Goal: Transaction & Acquisition: Purchase product/service

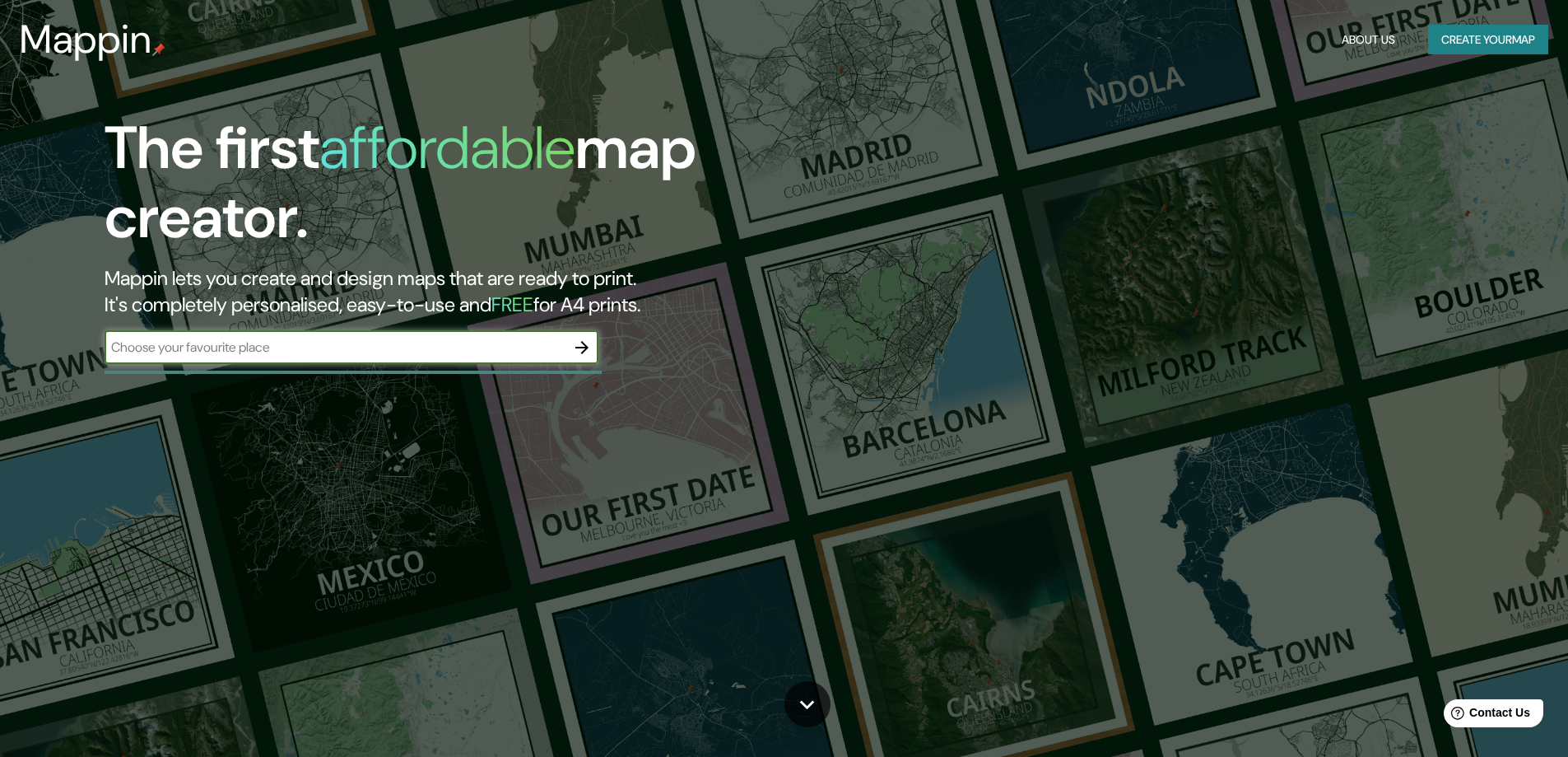
click at [354, 347] on input "text" at bounding box center [335, 347] width 461 height 19
type input "CHICLAYO"
click at [588, 347] on icon "button" at bounding box center [582, 347] width 13 height 13
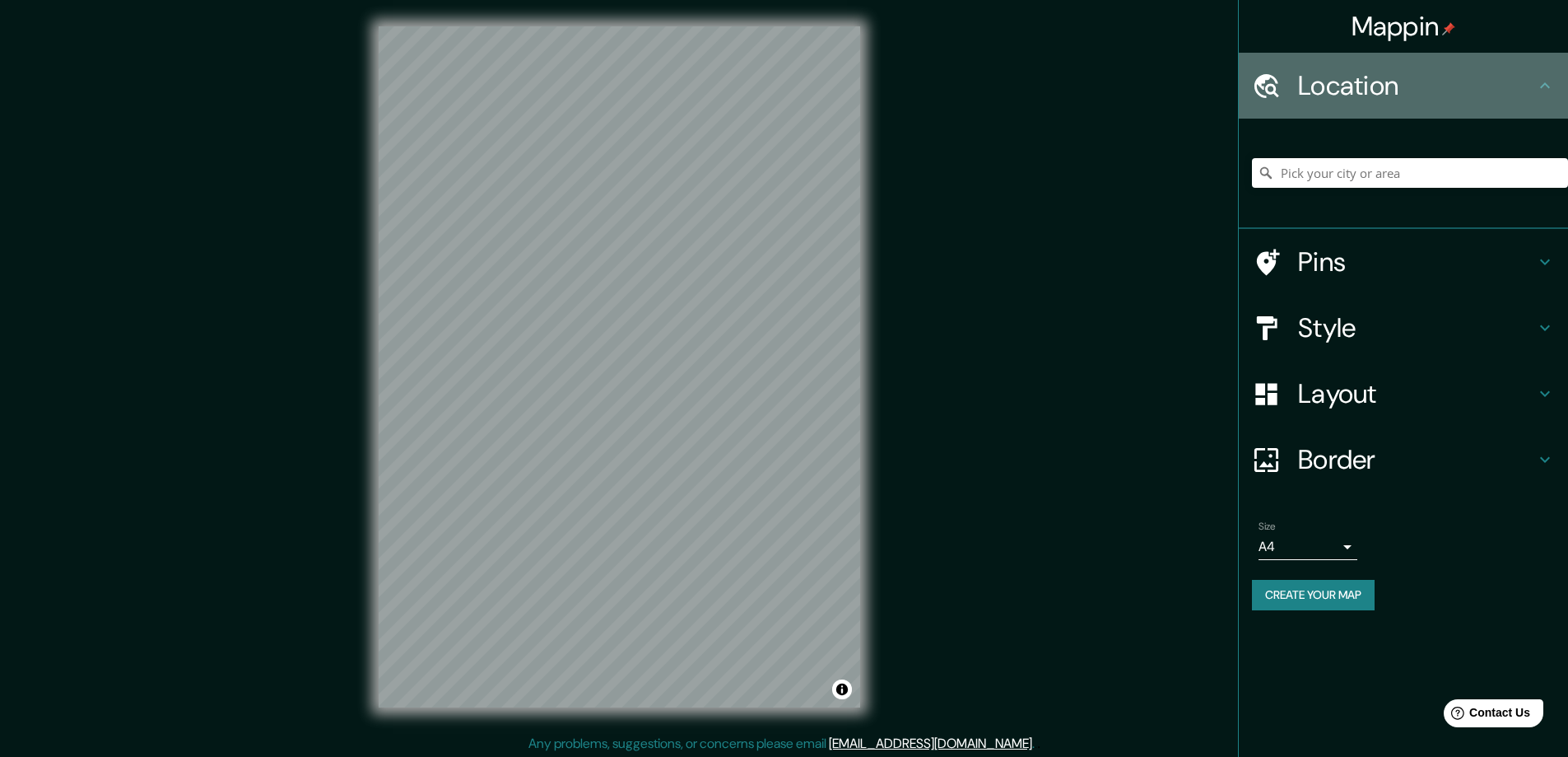
click at [1535, 88] on h4 "Location" at bounding box center [1417, 86] width 237 height 33
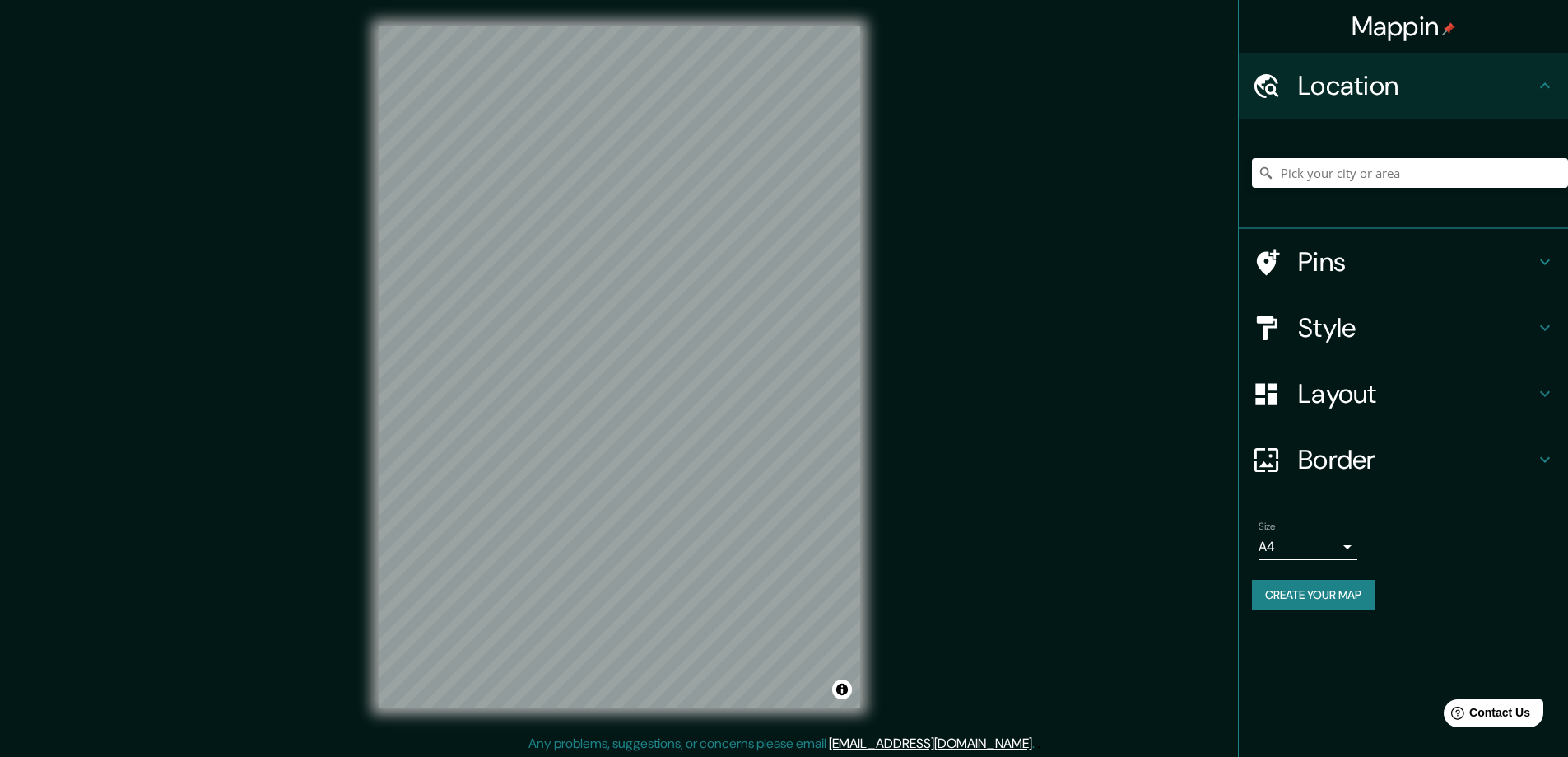
click at [1538, 327] on icon at bounding box center [1545, 327] width 20 height 20
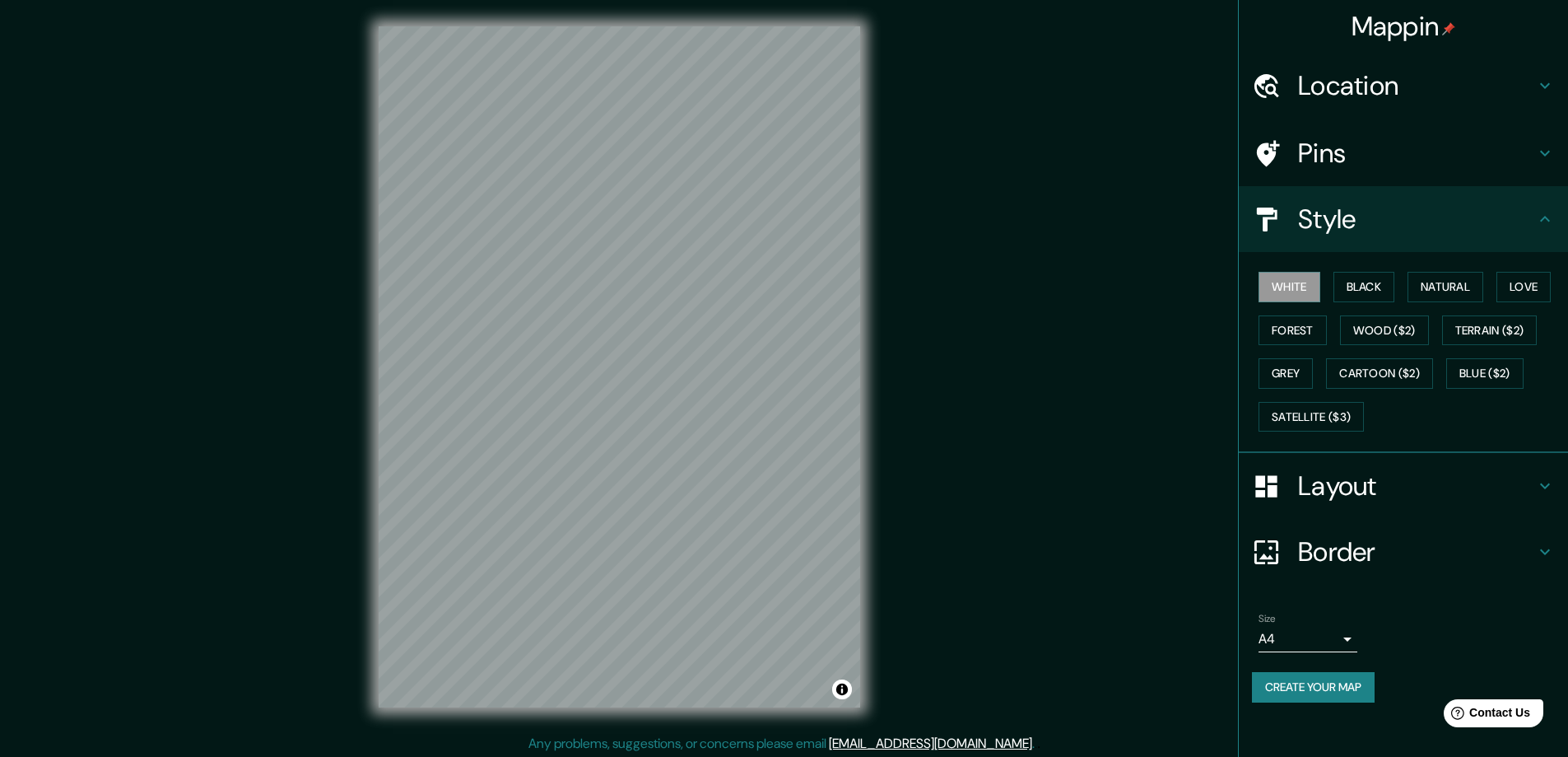
click at [1548, 478] on icon at bounding box center [1545, 485] width 20 height 20
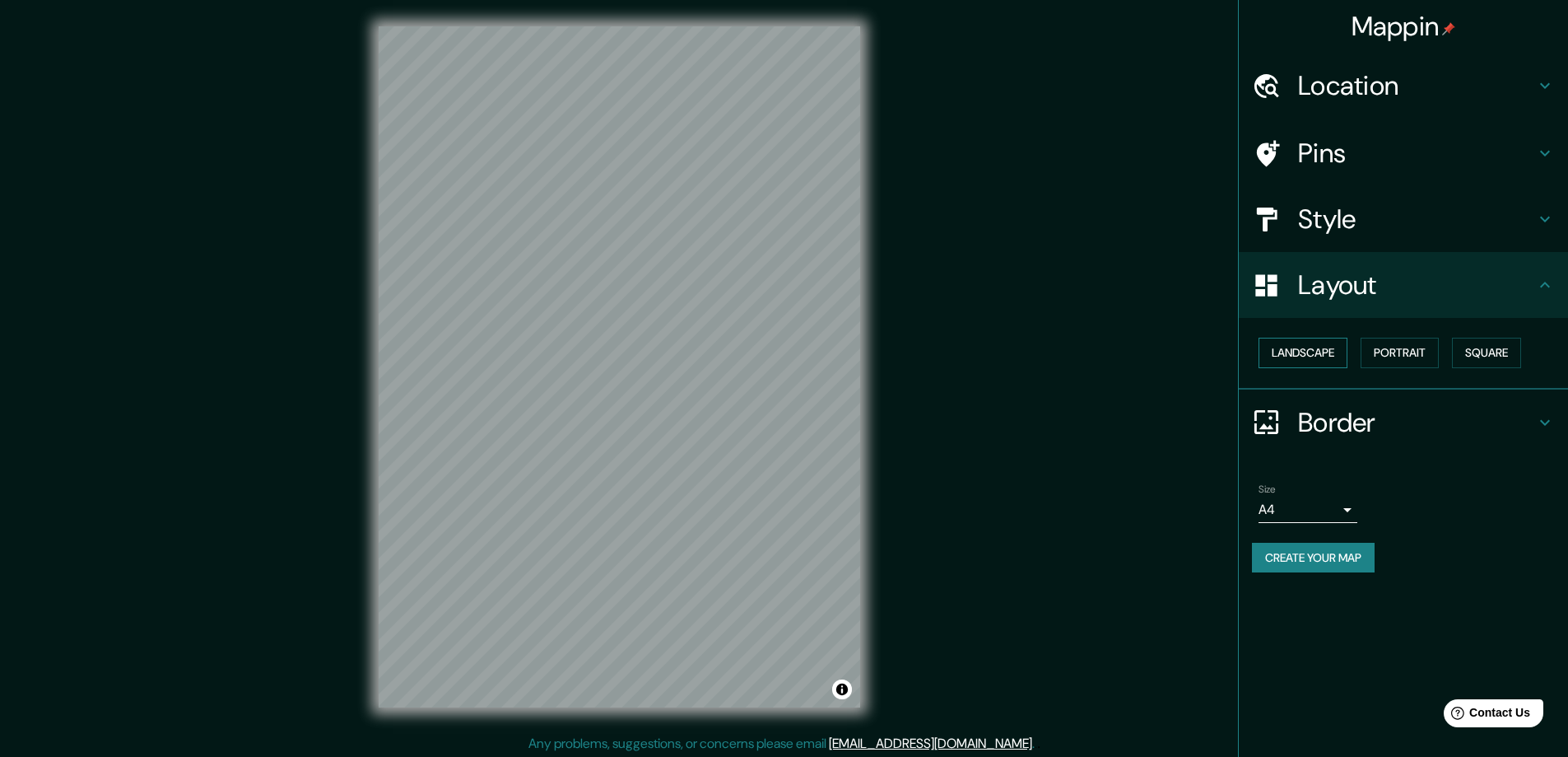
click at [1312, 348] on button "Landscape" at bounding box center [1304, 352] width 89 height 30
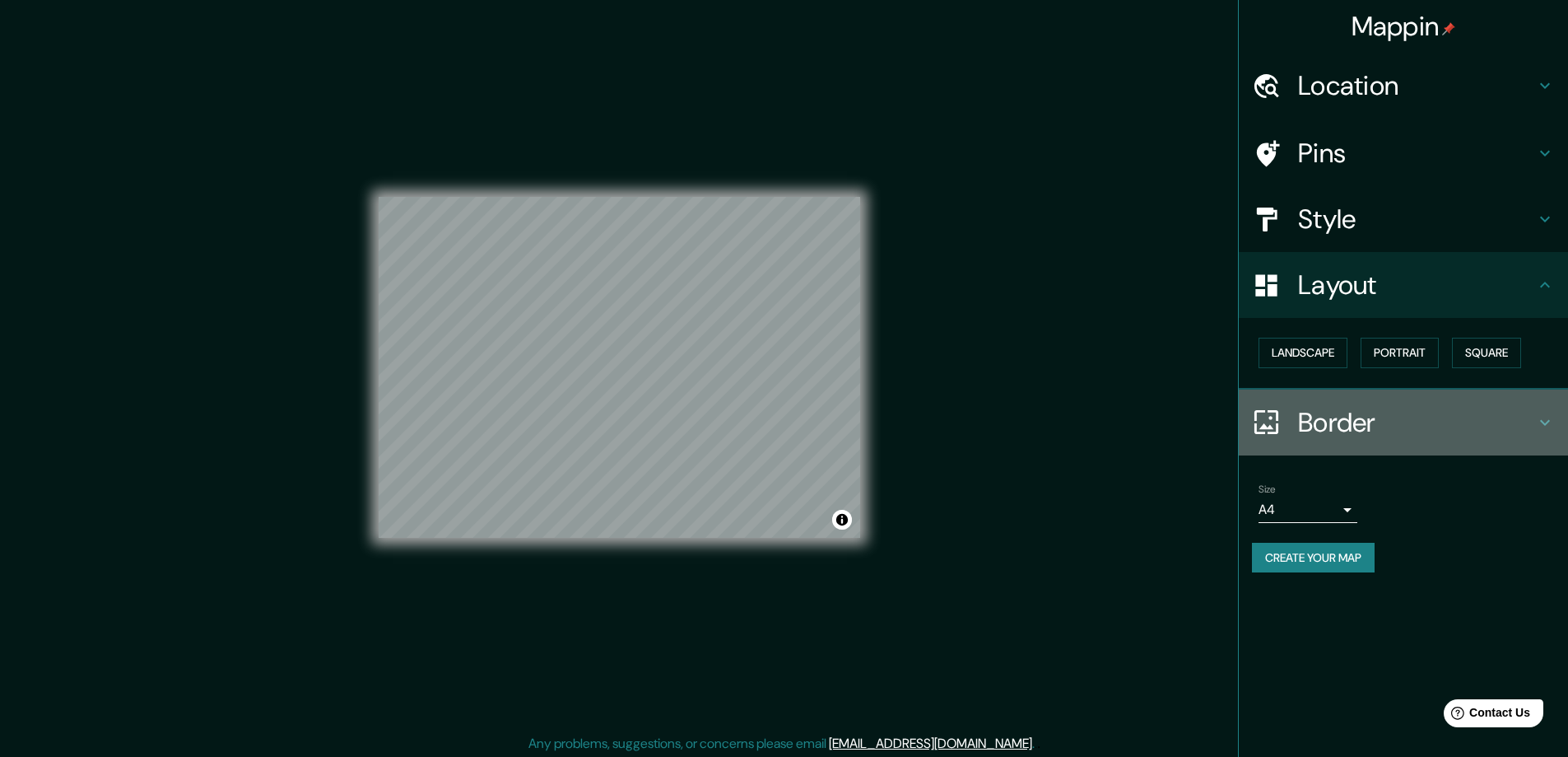
click at [1545, 416] on icon at bounding box center [1545, 422] width 20 height 20
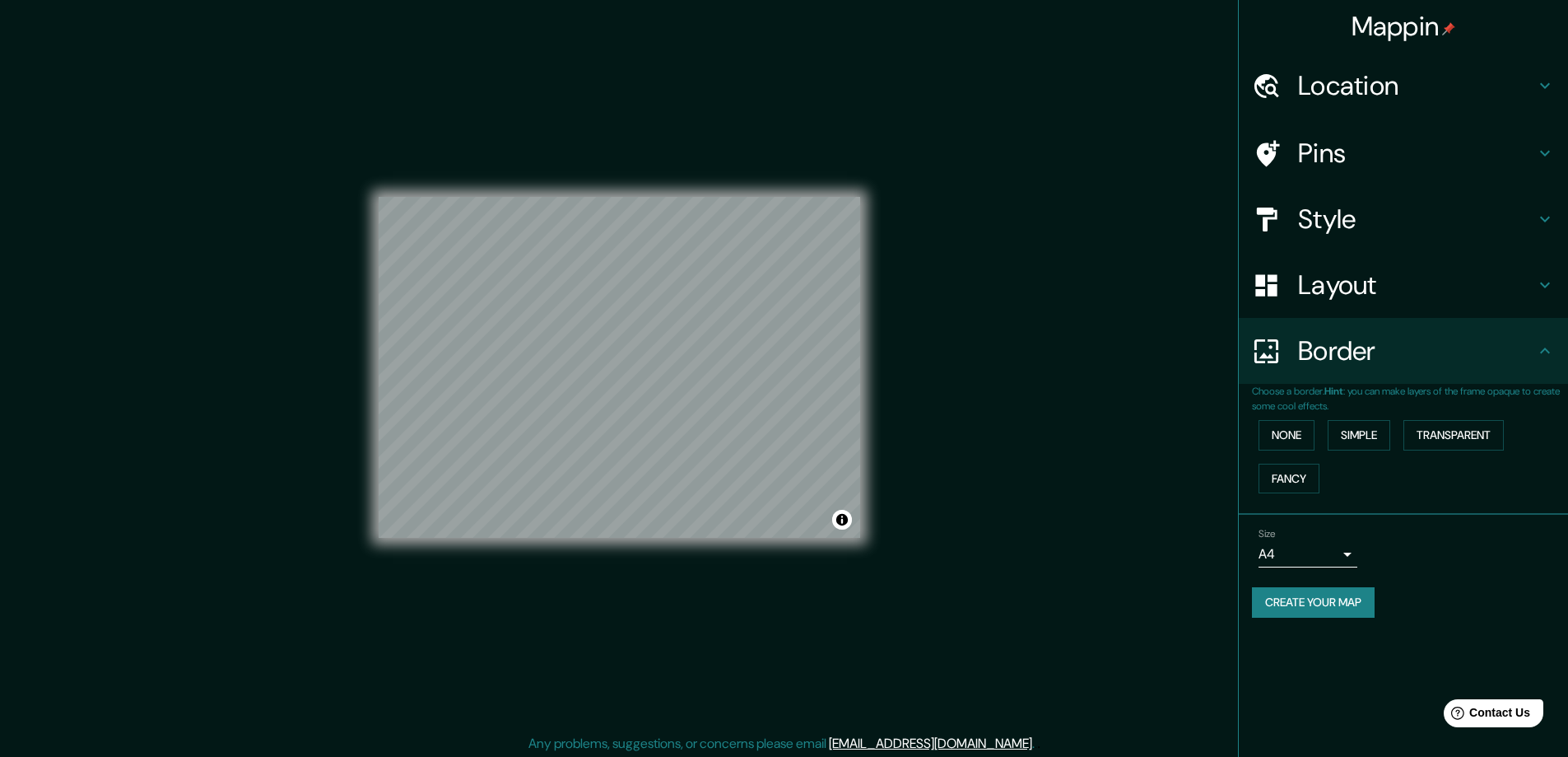
click at [1538, 227] on icon at bounding box center [1545, 219] width 20 height 20
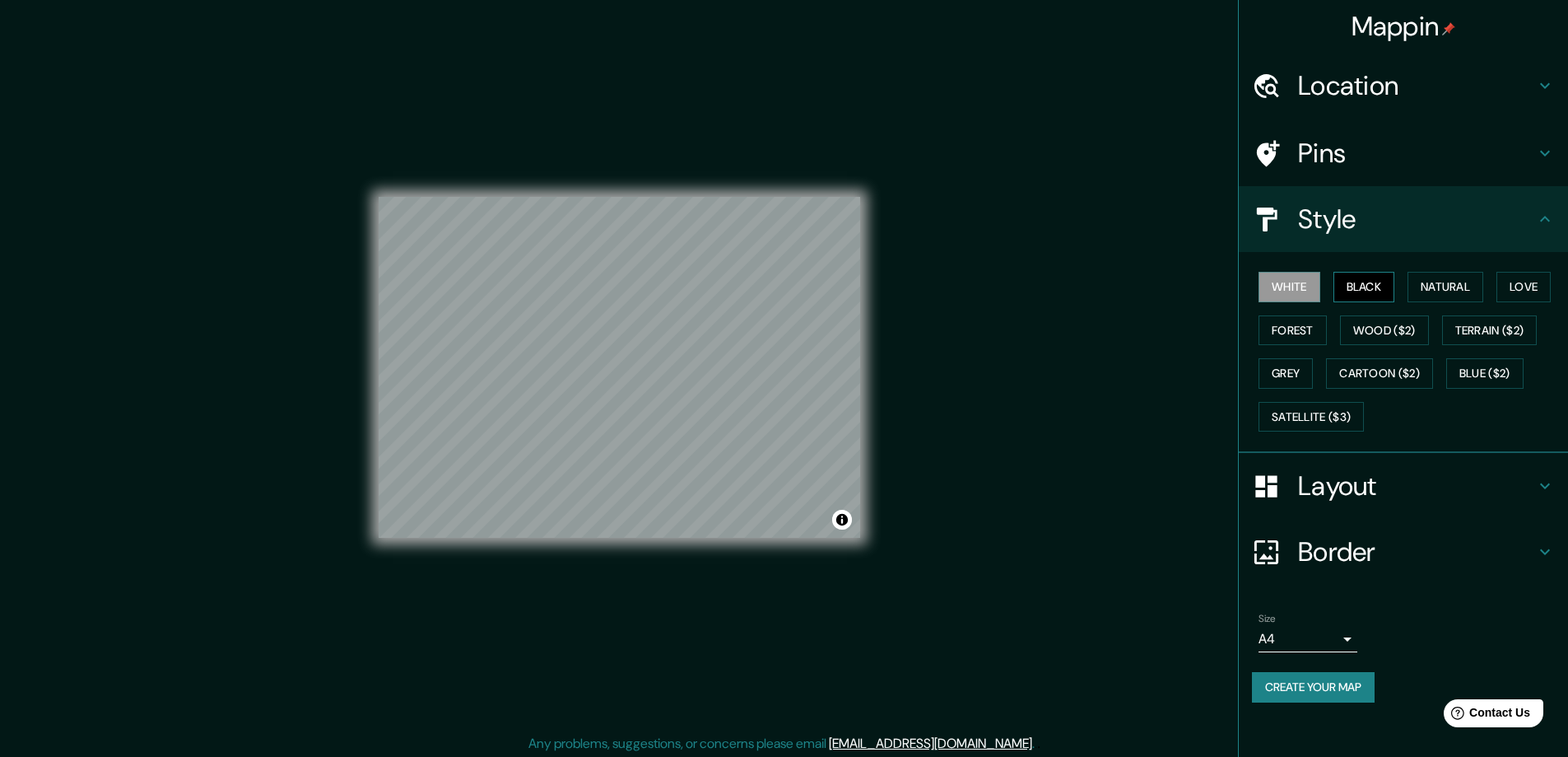
click at [1381, 283] on button "Black" at bounding box center [1365, 287] width 62 height 30
click at [1293, 319] on button "Forest" at bounding box center [1293, 330] width 69 height 30
click at [1370, 330] on button "Wood ($2)" at bounding box center [1385, 330] width 89 height 30
click at [1467, 330] on button "Terrain ($2)" at bounding box center [1490, 330] width 95 height 30
click at [1268, 362] on button "Grey" at bounding box center [1286, 372] width 54 height 30
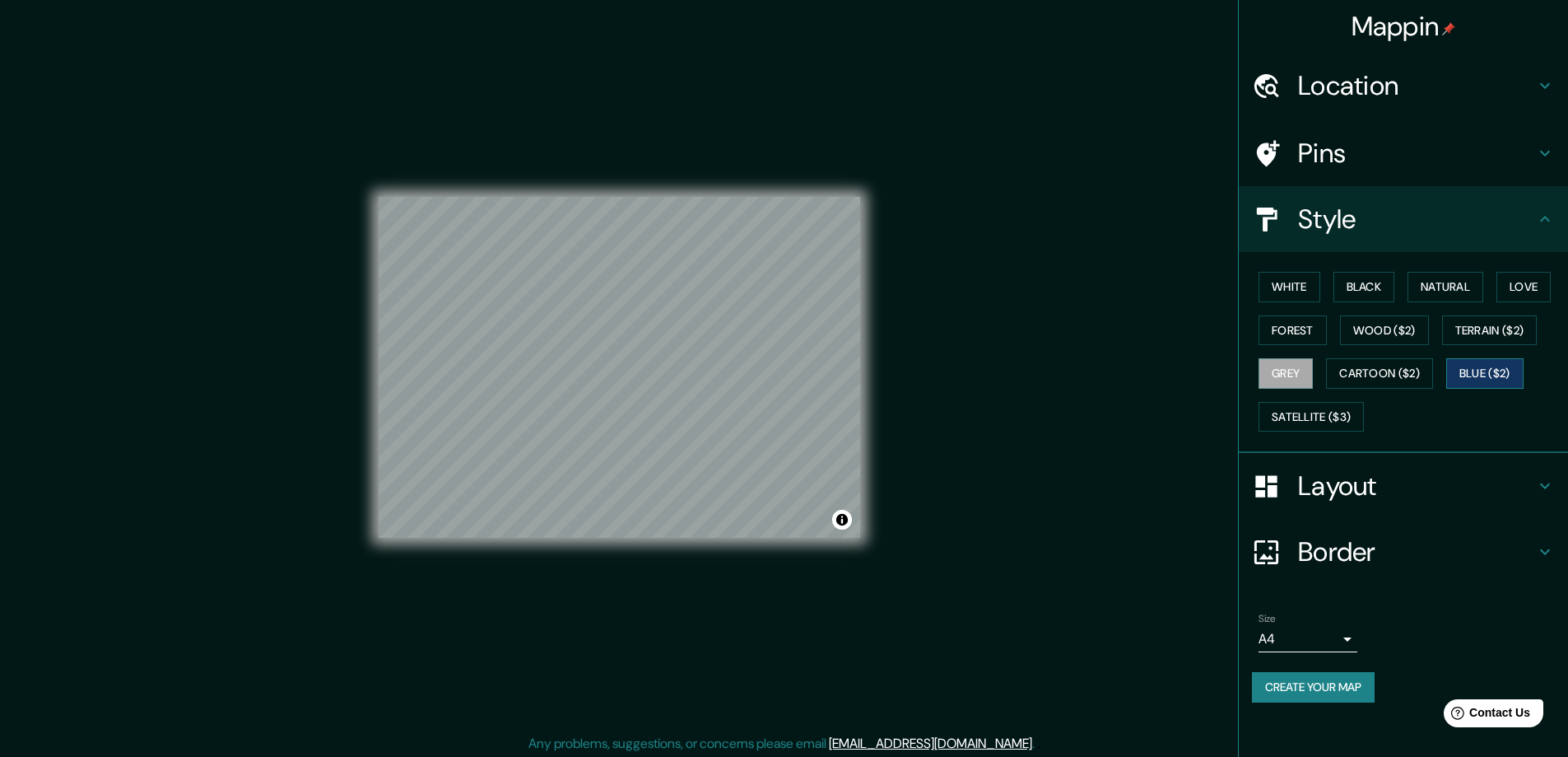
click at [1459, 364] on button "Blue ($2)" at bounding box center [1485, 372] width 77 height 30
click at [1369, 366] on button "Cartoon ($2)" at bounding box center [1379, 372] width 107 height 30
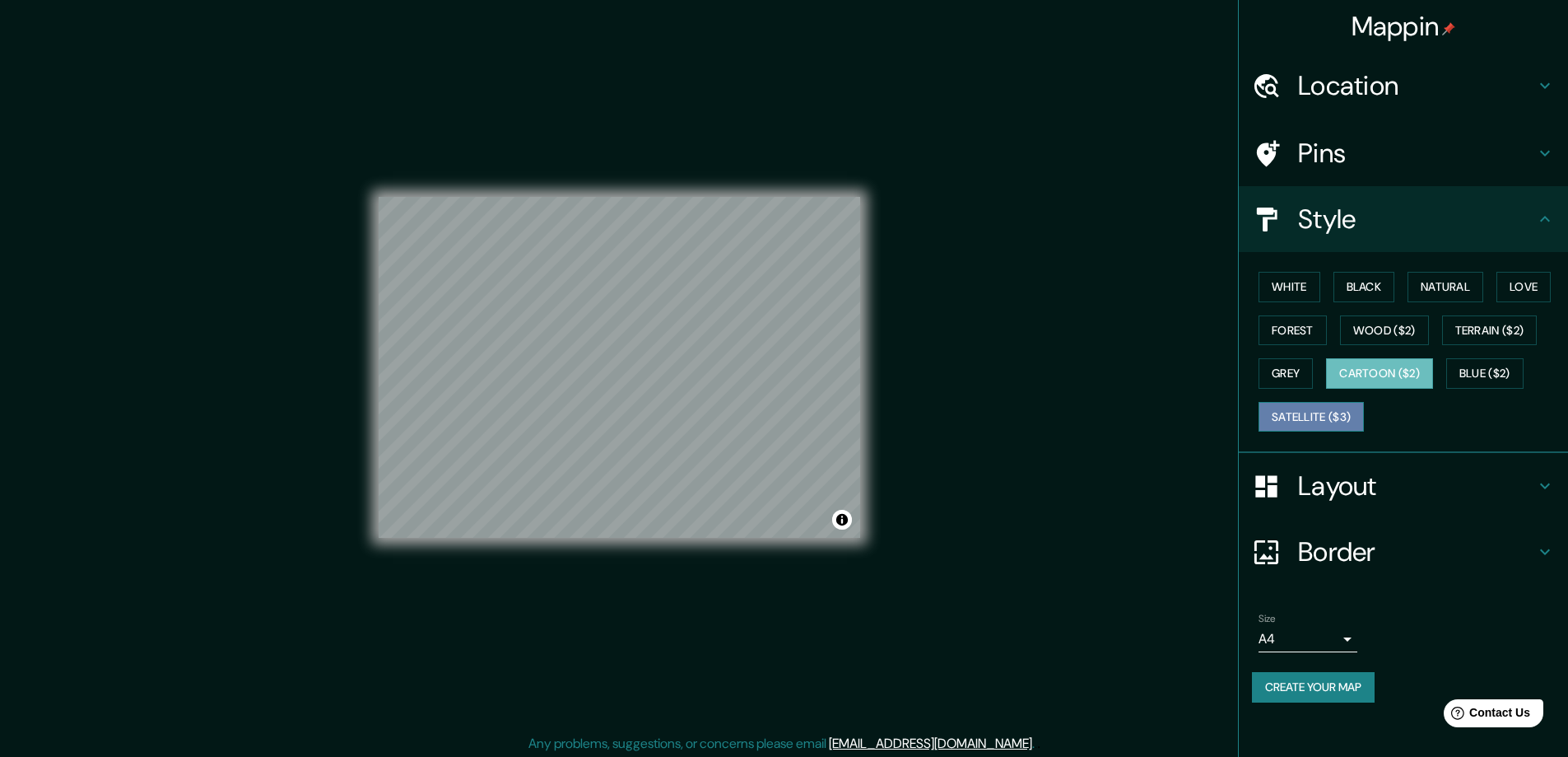
click at [1316, 415] on button "Satellite ($3)" at bounding box center [1311, 416] width 106 height 30
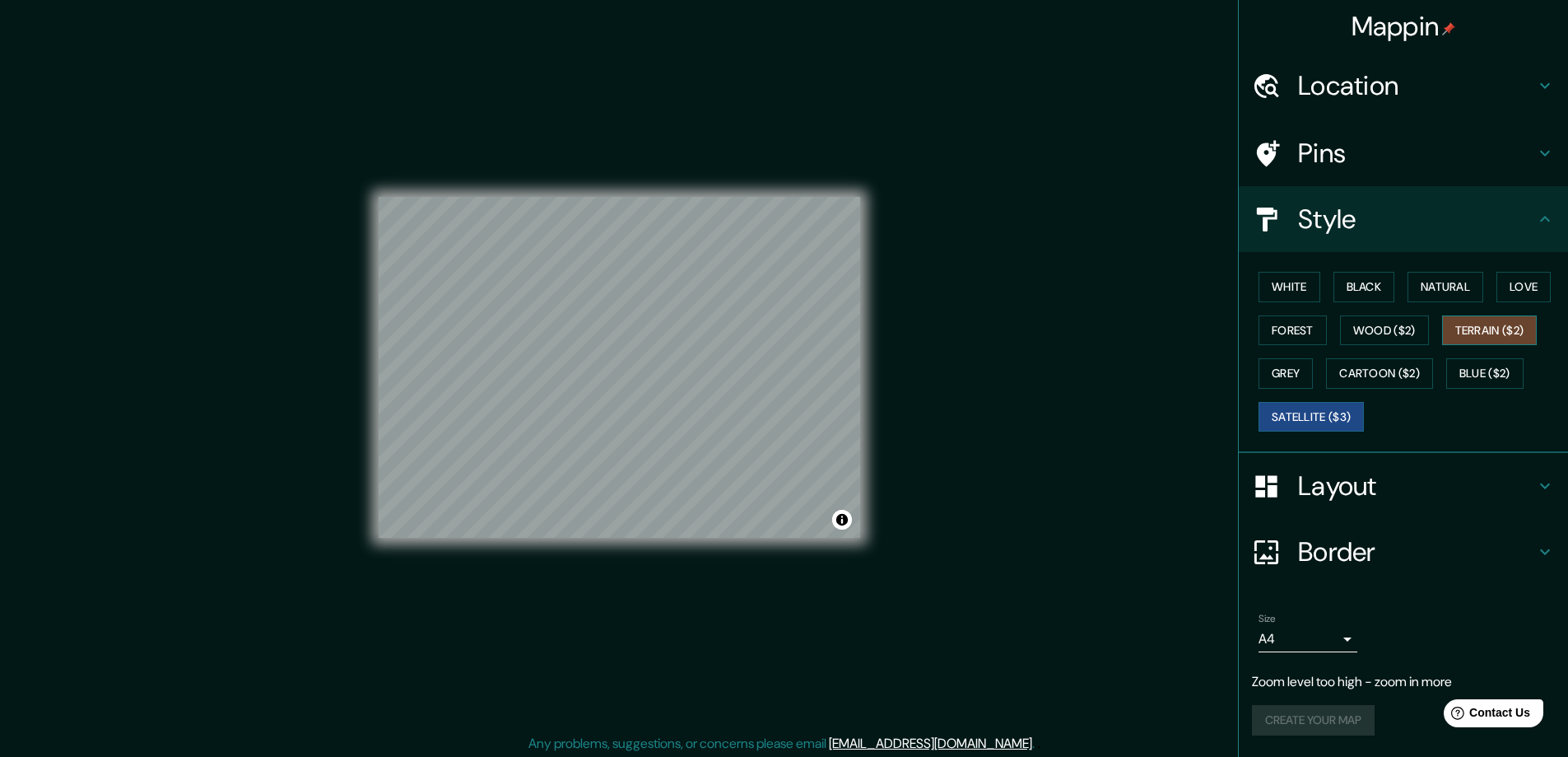
click at [1495, 332] on button "Terrain ($2)" at bounding box center [1490, 330] width 95 height 30
click at [1546, 147] on icon at bounding box center [1545, 153] width 20 height 20
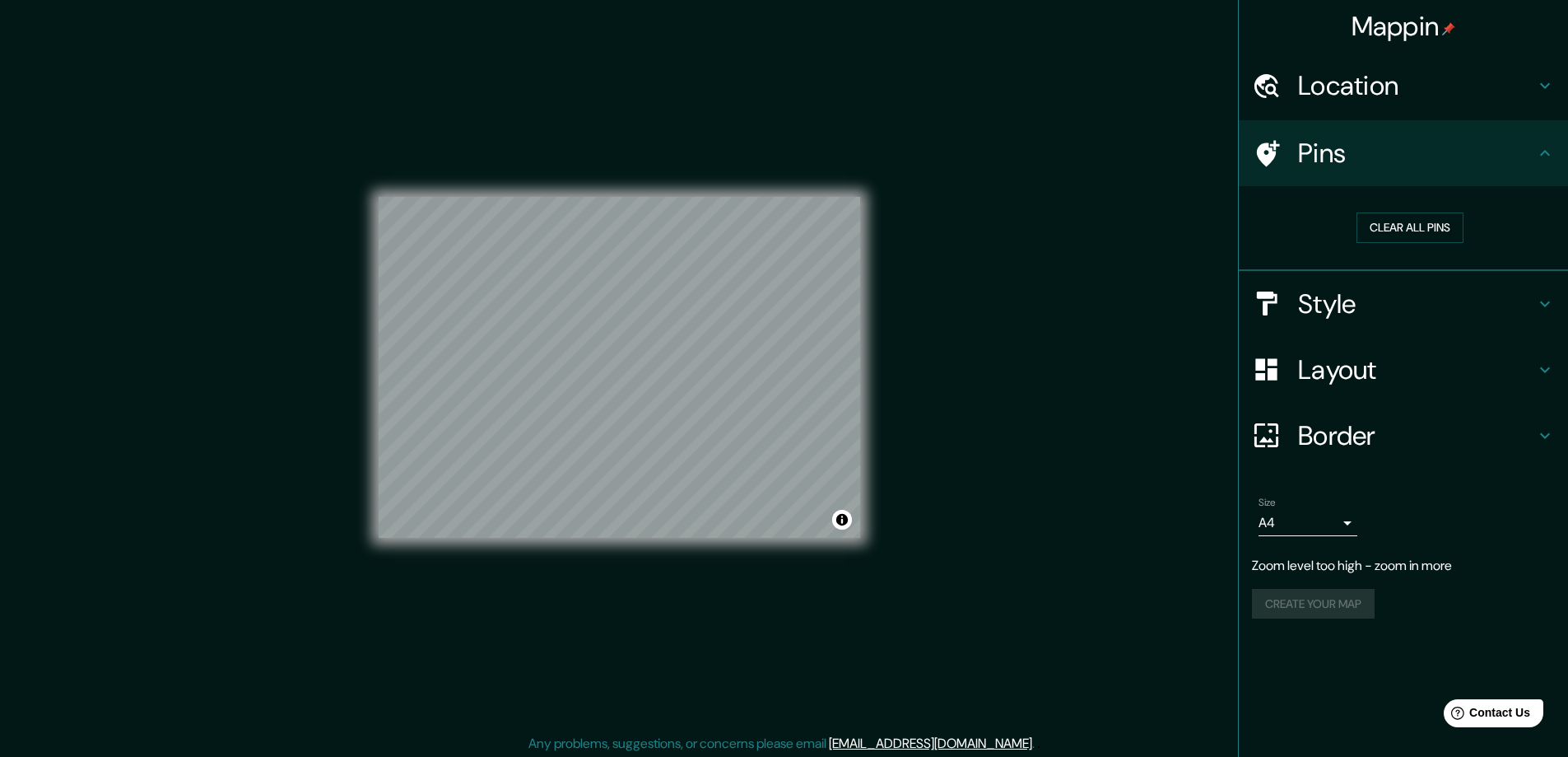
click at [1540, 91] on icon at bounding box center [1545, 85] width 20 height 20
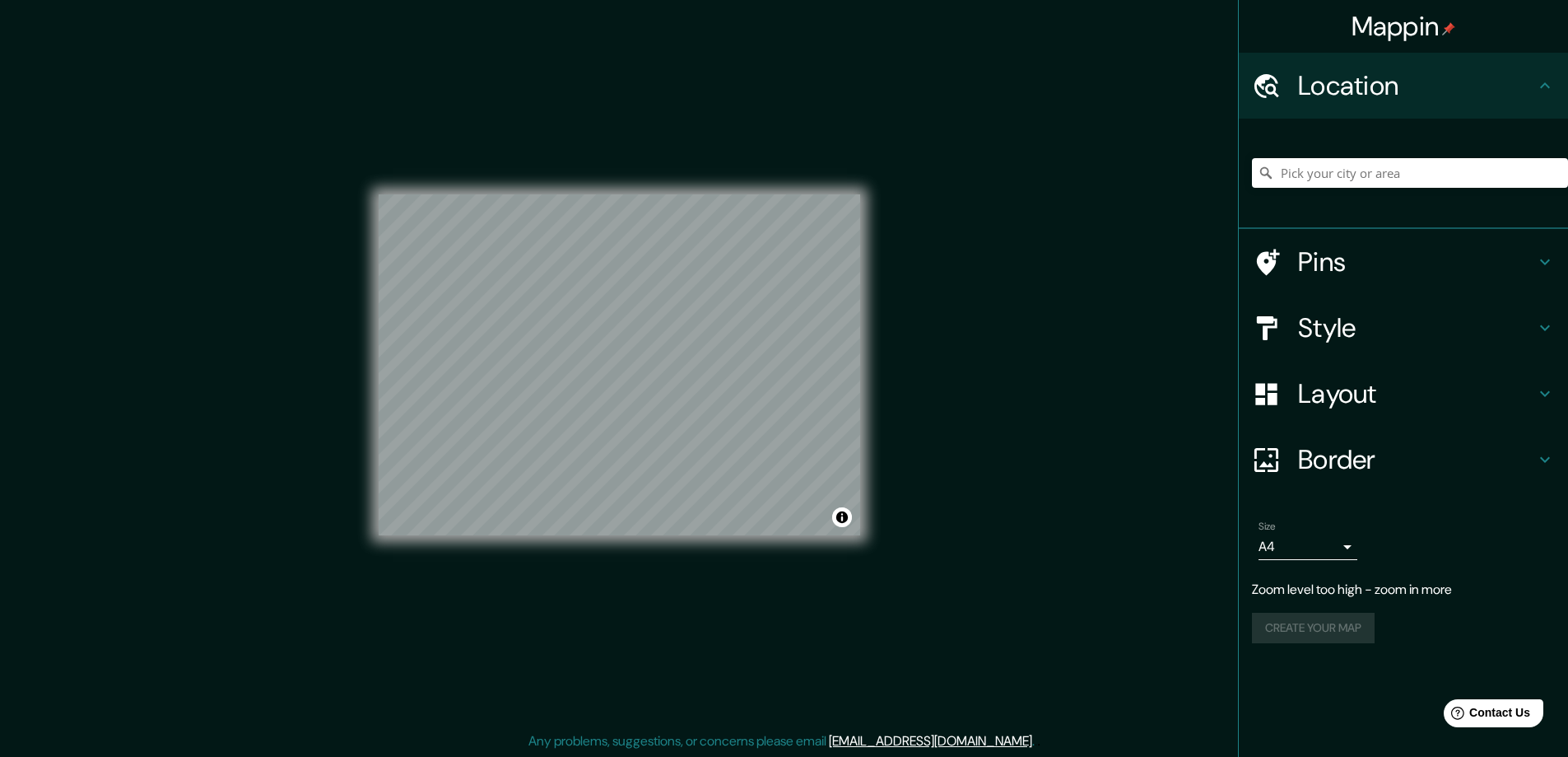
scroll to position [3, 0]
click at [1333, 542] on body "Mappin Location Pins Style Layout Border Choose a border. Hint : you can make l…" at bounding box center [784, 375] width 1568 height 757
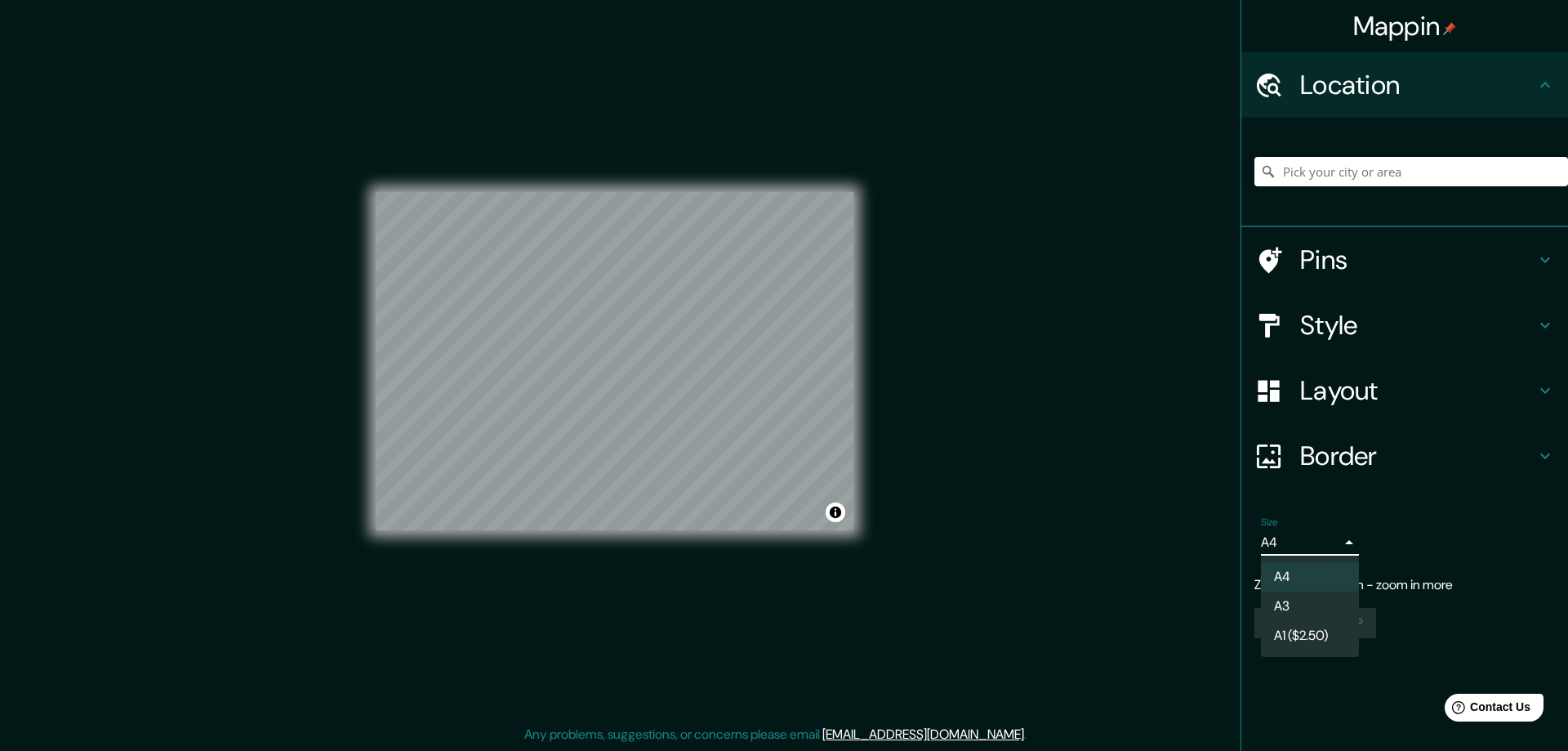
click at [1324, 594] on li "A3" at bounding box center [1309, 606] width 98 height 30
type input "a4"
